Goal: Find specific page/section: Locate a particular part of the current website

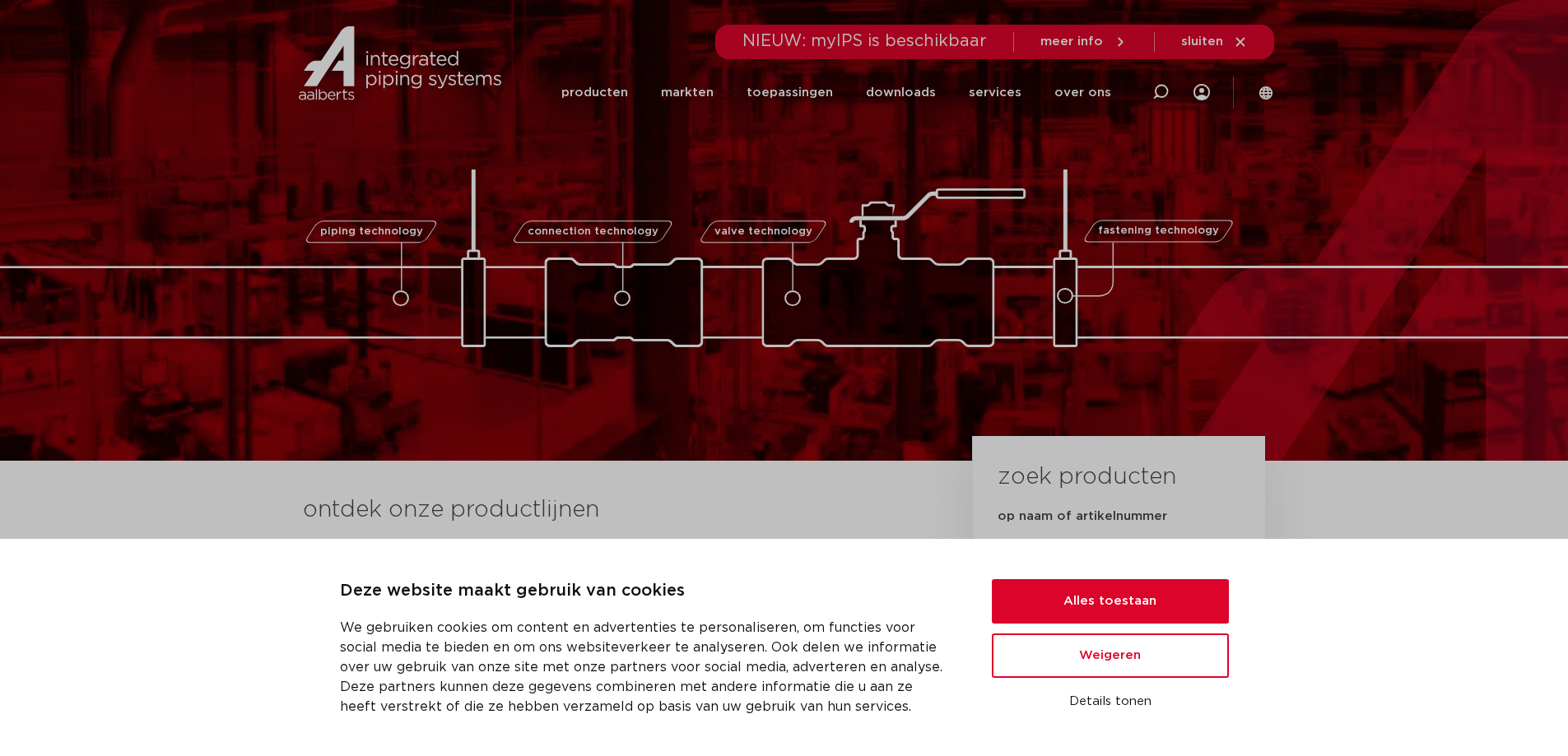
click at [1090, 518] on label "op naam of artikelnummer" at bounding box center [1082, 517] width 170 height 17
click at [1090, 540] on input "op naam of artikelnummer" at bounding box center [1118, 558] width 242 height 38
click at [1093, 512] on label "op naam of artikelnummer" at bounding box center [1082, 517] width 170 height 17
click at [1093, 540] on input "op naam of artikelnummer" at bounding box center [1118, 558] width 242 height 38
click at [1090, 583] on button "Alles toestaan" at bounding box center [1110, 601] width 237 height 45
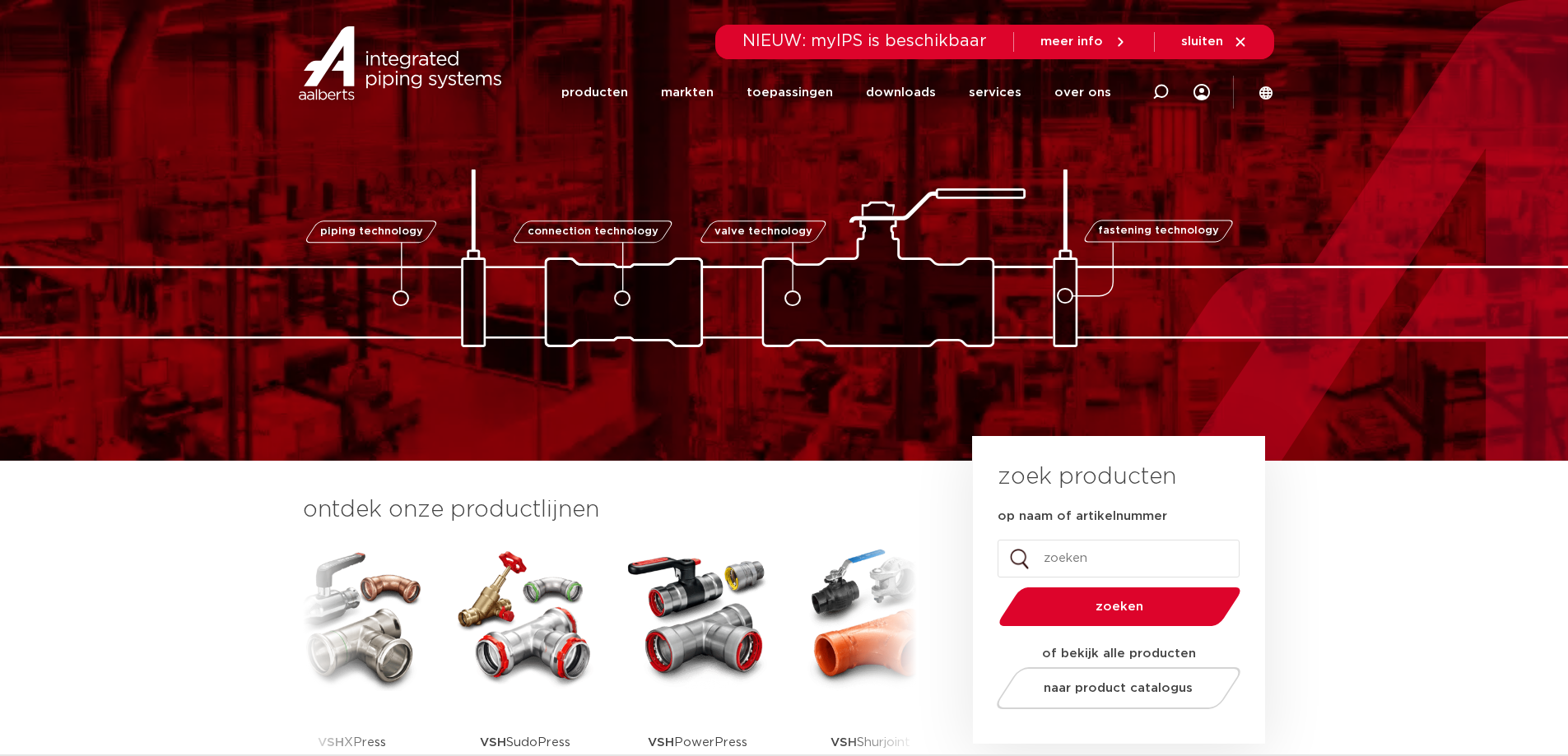
click at [1078, 520] on label "op naam of artikelnummer" at bounding box center [1082, 517] width 170 height 17
click at [1078, 540] on input "op naam of artikelnummer" at bounding box center [1118, 558] width 242 height 38
click at [1076, 565] on input "op naam of artikelnummer" at bounding box center [1118, 558] width 242 height 38
paste input "0424611"
type input "0424611"
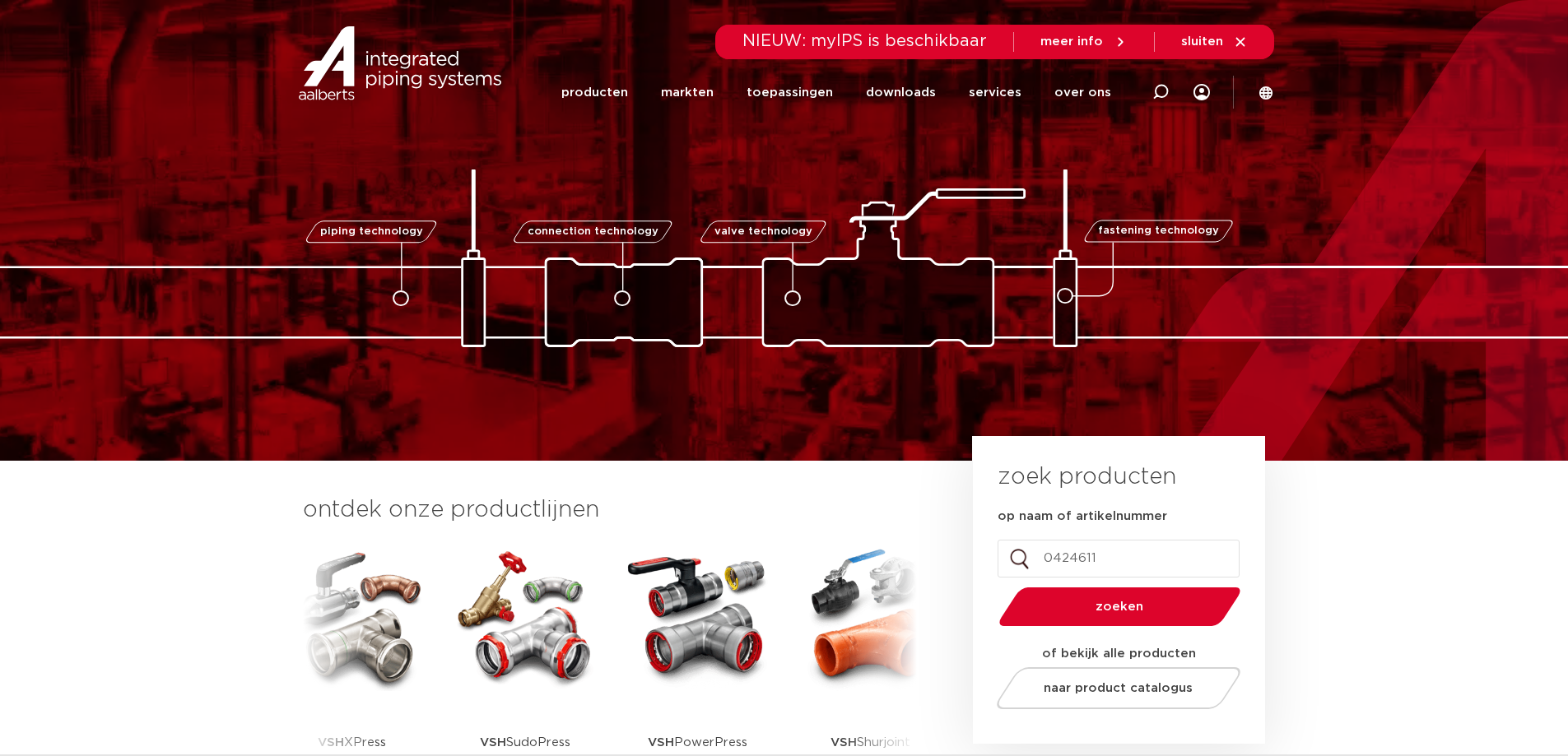
click at [1106, 602] on span "zoeken" at bounding box center [1119, 607] width 157 height 12
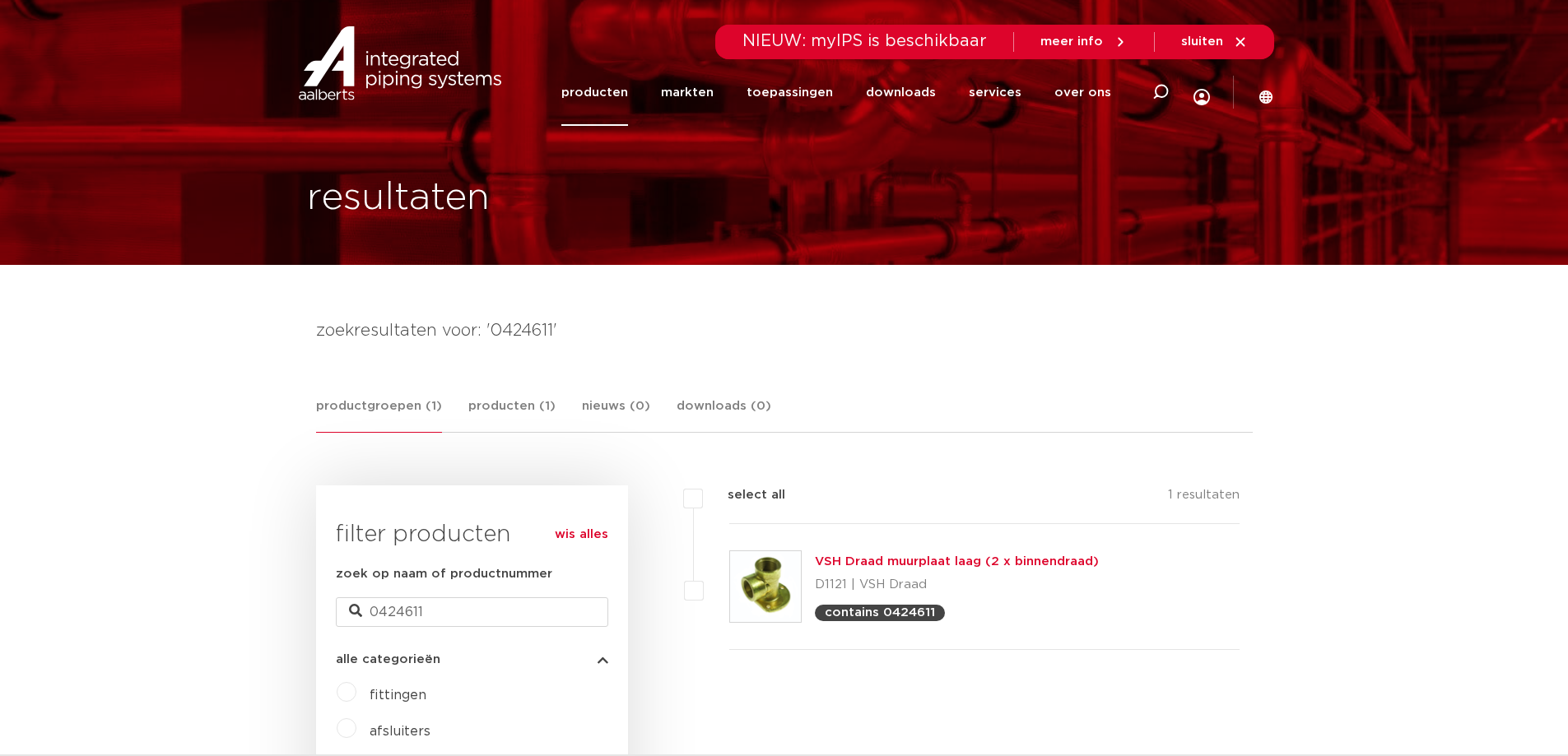
click at [972, 562] on link "VSH Draad muurplaat laag (2 x binnendraad)" at bounding box center [957, 561] width 284 height 12
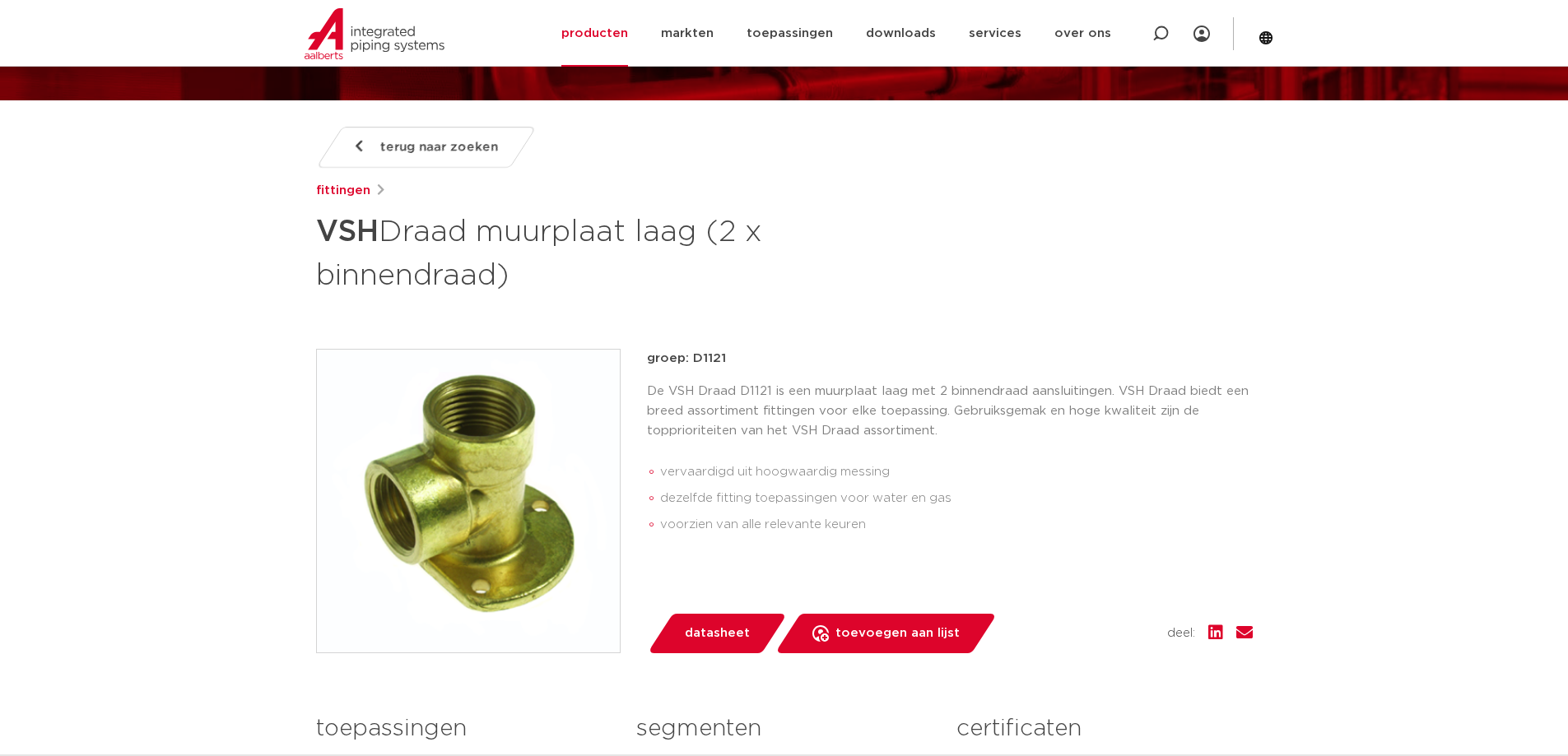
scroll to position [247, 0]
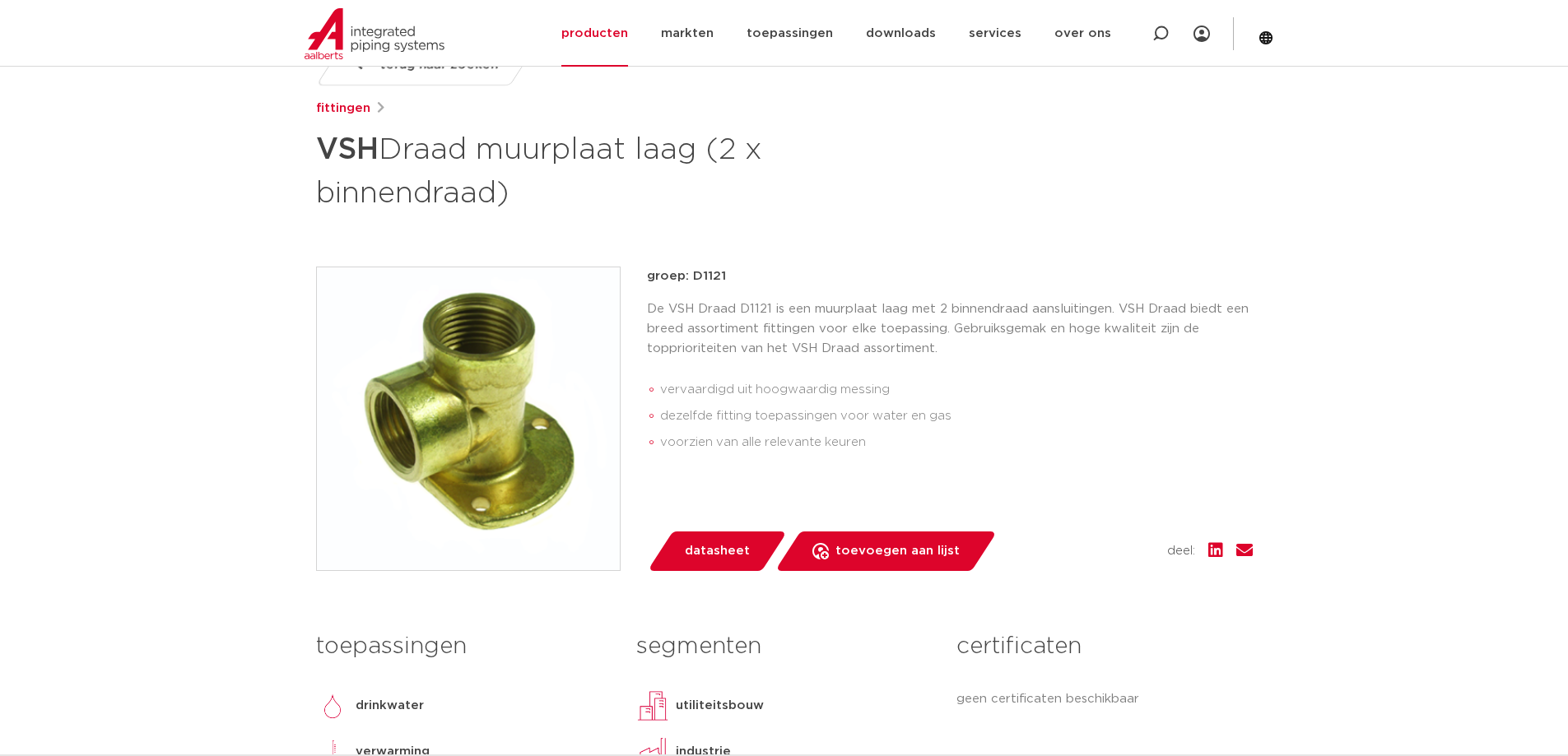
click at [727, 557] on span "datasheet" at bounding box center [717, 551] width 65 height 26
